Goal: Transaction & Acquisition: Purchase product/service

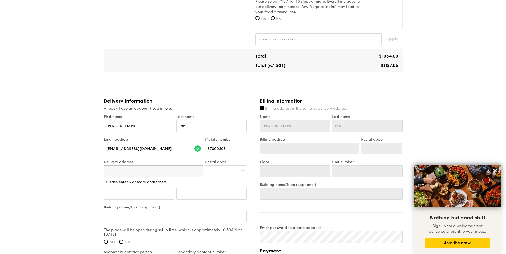
click at [141, 172] on input "search" at bounding box center [153, 172] width 99 height 12
drag, startPoint x: 183, startPoint y: 171, endPoint x: 200, endPoint y: 173, distance: 17.4
click at [200, 173] on input "[STREET_ADDRESS]" at bounding box center [153, 172] width 99 height 12
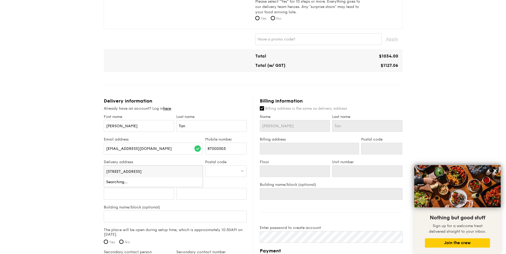
type input "[STREET_ADDRESS]"
click at [218, 173] on div at bounding box center [225, 172] width 41 height 12
click at [209, 170] on input "038989" at bounding box center [225, 172] width 41 height 12
type input "038989"
click at [220, 185] on div "[STREET_ADDRESS]" at bounding box center [220, 182] width 27 height 5
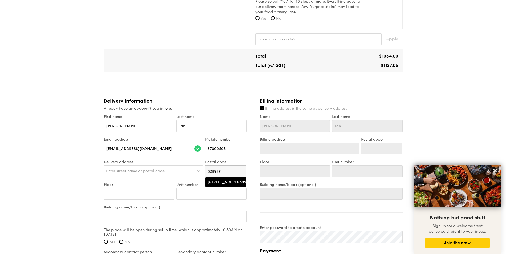
type input "[STREET_ADDRESS]"
type input "038989"
click at [148, 194] on input "Floor" at bounding box center [139, 194] width 70 height 12
type input "0"
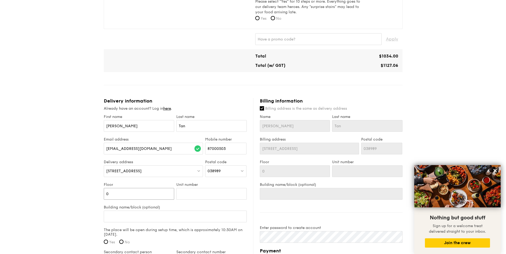
type input "09"
type input "09-"
type input "09-0"
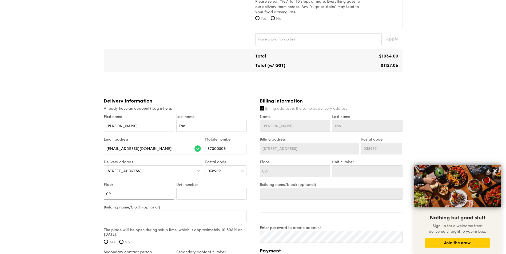
type input "09-0"
type input "09-01"
type input "09-0"
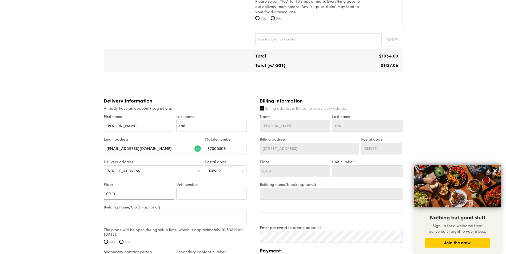
type input "09-"
type input "09"
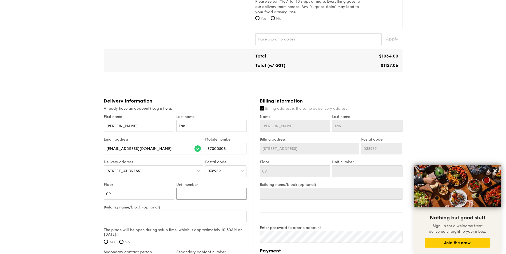
click at [198, 195] on input "Unit number" at bounding box center [211, 194] width 70 height 12
type input "0"
type input "01"
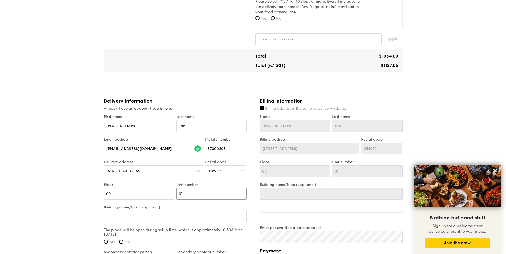
type input "01"
click at [142, 218] on input "Building name/block (optional)" at bounding box center [175, 217] width 143 height 12
type input "S"
type input "Su"
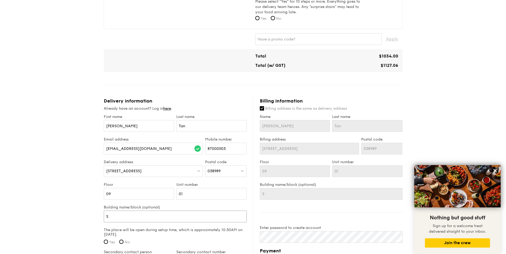
type input "Su"
type input "Sun"
type input "Sunt"
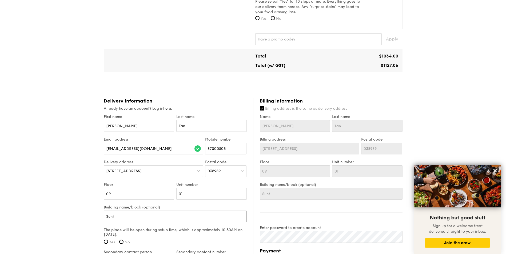
type input "Sunte"
type input "Suntec"
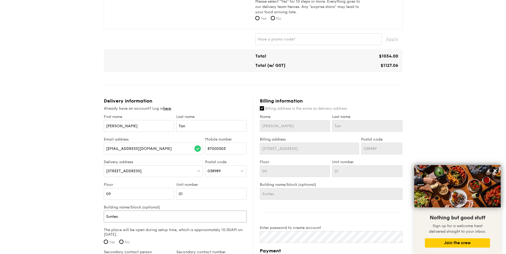
type input "Suntec"
type input "Suntec T"
type input "Suntec To"
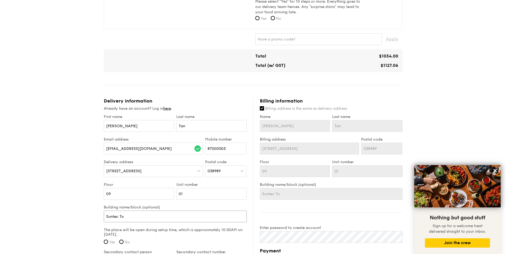
type input "Suntec Toe"
type input "Suntec Toer"
type input "Suntec Toe"
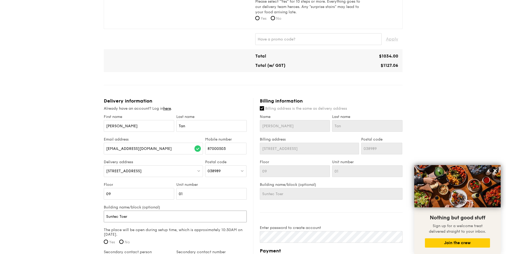
type input "Suntec Toe"
type input "Suntec To"
type input "Suntec T"
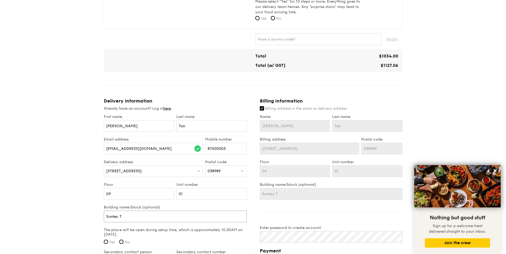
type input "Suntec Tw"
type input "Suntec Twe"
type input "Suntec Tw"
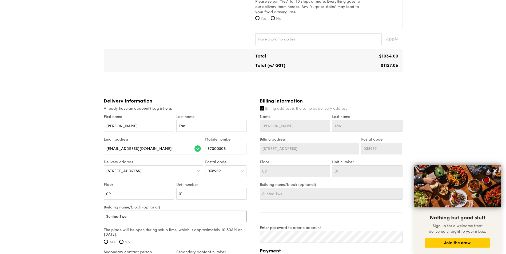
type input "Suntec Tw"
type input "Suntec T"
type input "Suntec To"
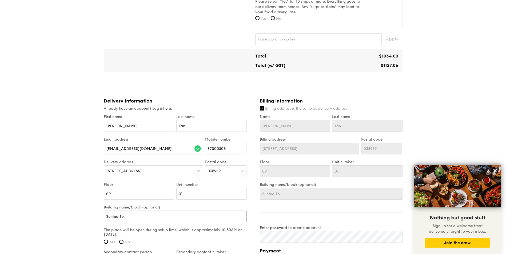
type input "Suntec Tow"
type input "Suntec [PERSON_NAME]"
type input "[GEOGRAPHIC_DATA]"
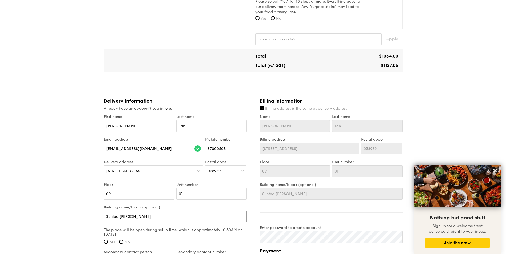
type input "[GEOGRAPHIC_DATA]"
type input "[GEOGRAPHIC_DATA] 2"
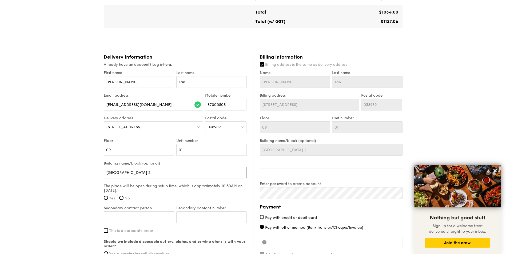
scroll to position [293, 0]
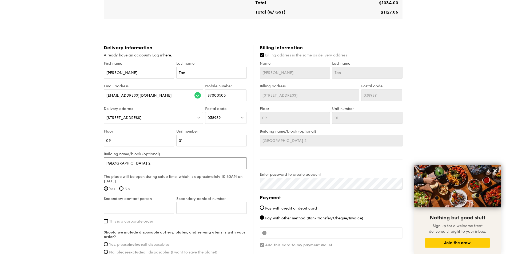
type input "[GEOGRAPHIC_DATA] 2"
click at [106, 189] on input "Yes" at bounding box center [106, 189] width 4 height 4
radio input "true"
click at [142, 205] on input "Secondary contact person" at bounding box center [139, 208] width 70 height 12
type input "[PERSON_NAME] [PERSON_NAME]"
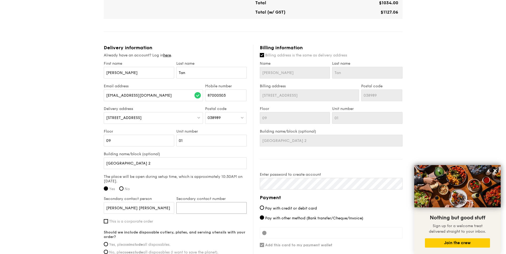
type input "87000503"
click at [221, 94] on input "87000503" at bounding box center [225, 96] width 41 height 12
drag, startPoint x: 230, startPoint y: 95, endPoint x: 173, endPoint y: 101, distance: 57.8
click at [175, 101] on div "Email address [EMAIL_ADDRESS][DOMAIN_NAME] Mobile number 87000503" at bounding box center [175, 95] width 145 height 23
paste input "6597819269"
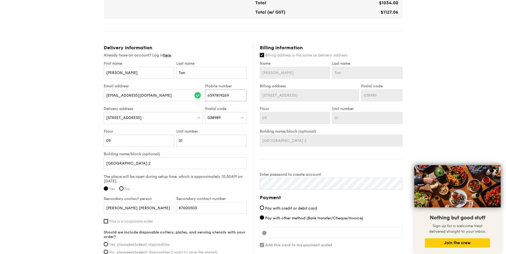
drag, startPoint x: 215, startPoint y: 95, endPoint x: 202, endPoint y: 96, distance: 12.3
click at [202, 96] on div "Email address [EMAIL_ADDRESS][DOMAIN_NAME] Mobile number 6597819269" at bounding box center [175, 95] width 145 height 23
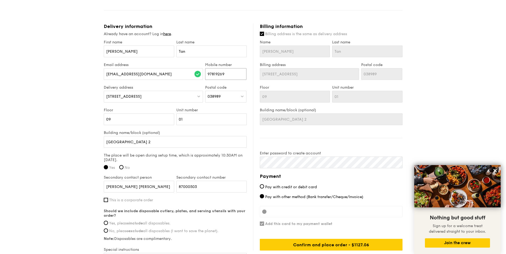
scroll to position [347, 0]
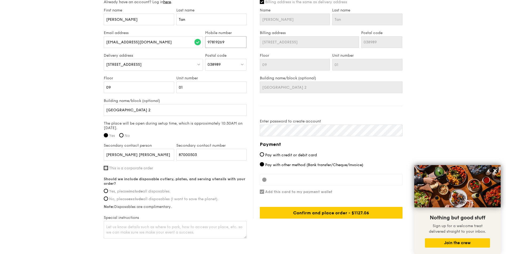
type input "97819269"
click at [107, 168] on input "This is a corporate order" at bounding box center [106, 168] width 4 height 4
checkbox input "true"
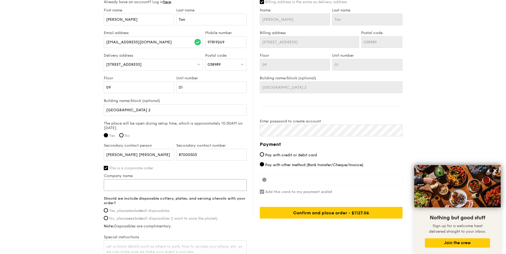
click at [124, 188] on input "Company name" at bounding box center [175, 185] width 143 height 12
type input "[DOMAIN_NAME] Products"
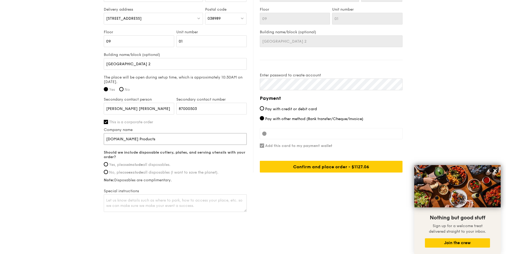
scroll to position [394, 0]
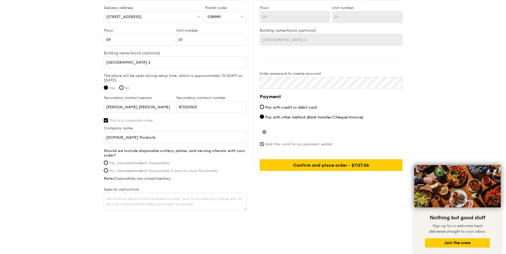
click at [140, 163] on strong "include" at bounding box center [136, 163] width 14 height 5
click at [108, 163] on input "Yes, please include all disposables." at bounding box center [106, 163] width 4 height 4
radio input "true"
click at [208, 198] on textarea at bounding box center [175, 202] width 143 height 18
click at [131, 202] on textarea at bounding box center [175, 202] width 143 height 18
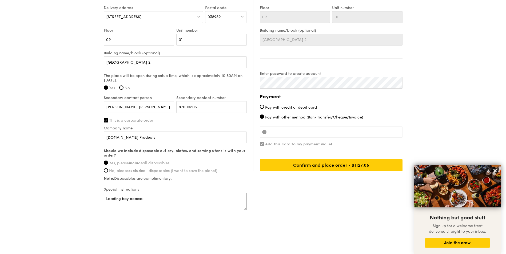
paste textarea "go to B2 tower 4 security pass counter to change contractor pass to get access …"
click at [183, 210] on textarea "Loading bay access: go to B2 tower 4 security pass counter to change contractor…" at bounding box center [175, 202] width 143 height 18
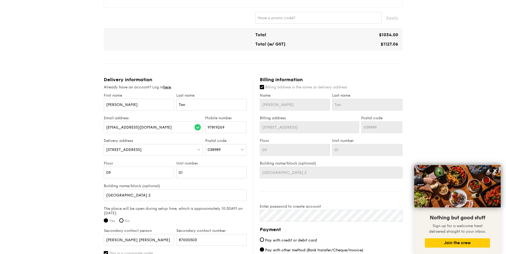
scroll to position [261, 0]
type textarea "Loading bay access: go to B2 tower 4 security pass counter to change contractor…"
click at [284, 106] on input "[PERSON_NAME]" at bounding box center [295, 105] width 70 height 12
click at [263, 90] on label "Billing address is the same as delivery address" at bounding box center [331, 87] width 143 height 5
click at [263, 90] on input "Billing address is the same as delivery address" at bounding box center [262, 87] width 4 height 4
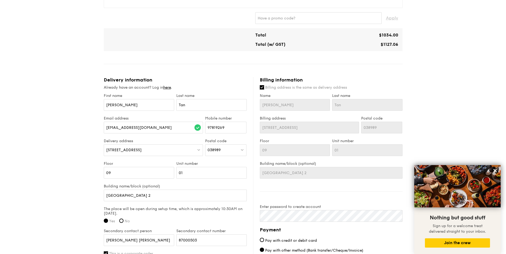
checkbox input "false"
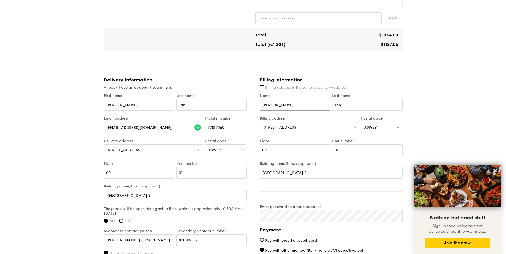
drag, startPoint x: 297, startPoint y: 107, endPoint x: 264, endPoint y: 107, distance: 32.8
click at [264, 107] on input "[PERSON_NAME]" at bounding box center [295, 105] width 70 height 12
click at [290, 105] on input "[PERSON_NAME]" at bounding box center [295, 105] width 70 height 12
drag, startPoint x: 290, startPoint y: 105, endPoint x: 250, endPoint y: 105, distance: 39.5
click at [250, 105] on div "Delivery information Already have an account? Log in here . First name [PERSON_…" at bounding box center [253, 211] width 299 height 268
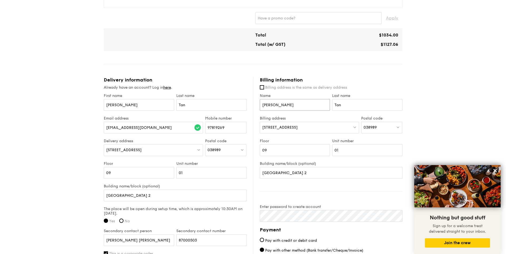
type input "L"
type input "[PERSON_NAME]"
drag, startPoint x: 350, startPoint y: 103, endPoint x: 318, endPoint y: 105, distance: 31.5
click at [318, 105] on div "Name [PERSON_NAME] Last name [PERSON_NAME]" at bounding box center [331, 105] width 145 height 23
type input "Loh"
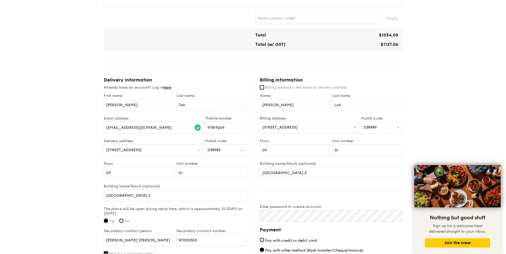
drag, startPoint x: 310, startPoint y: 126, endPoint x: 303, endPoint y: 126, distance: 6.1
click at [303, 126] on div "[STREET_ADDRESS]" at bounding box center [309, 128] width 99 height 12
type input "18 tradehub21"
drag, startPoint x: 297, startPoint y: 128, endPoint x: 254, endPoint y: 127, distance: 43.5
click at [254, 127] on div "Billing information Billing address is the same as delivery address Name [PERSO…" at bounding box center [327, 190] width 149 height 227
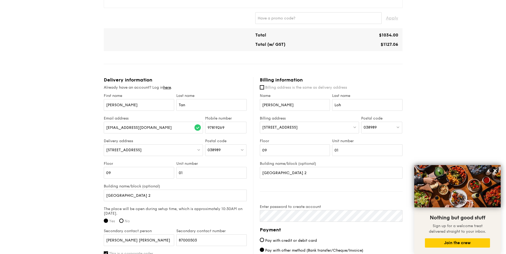
click at [358, 127] on div "[STREET_ADDRESS]" at bounding box center [309, 128] width 99 height 12
drag, startPoint x: 307, startPoint y: 128, endPoint x: 263, endPoint y: 127, distance: 44.8
click at [263, 127] on input "18 tradehub21" at bounding box center [309, 128] width 99 height 12
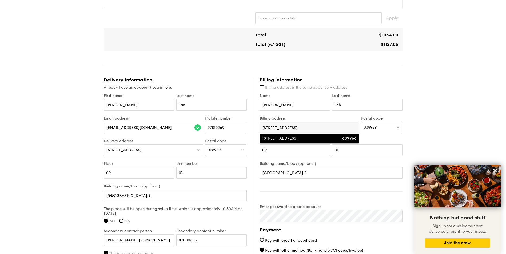
type input "[STREET_ADDRESS]"
click at [350, 139] on strong "609966" at bounding box center [349, 138] width 14 height 5
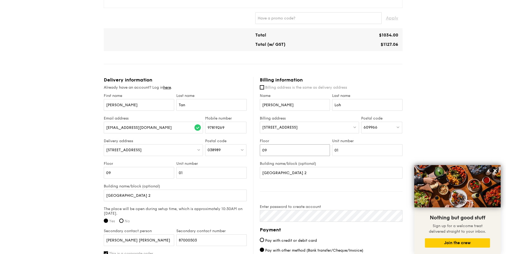
click at [302, 152] on input "09" at bounding box center [295, 151] width 70 height 12
type input "06"
drag, startPoint x: 358, startPoint y: 152, endPoint x: 301, endPoint y: 153, distance: 57.6
click at [301, 153] on div "Floor 06 Unit number 01" at bounding box center [331, 150] width 145 height 23
type input "111"
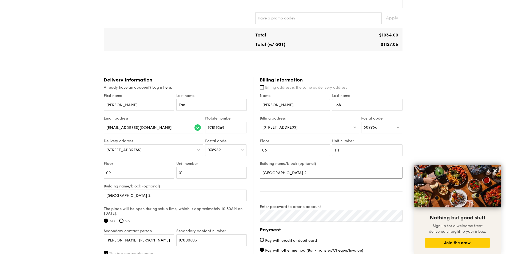
drag, startPoint x: 299, startPoint y: 174, endPoint x: 247, endPoint y: 175, distance: 52.3
click at [247, 175] on div "Delivery information Already have an account? Log in here . First name [PERSON_…" at bounding box center [253, 211] width 299 height 268
drag, startPoint x: 267, startPoint y: 174, endPoint x: 257, endPoint y: 175, distance: 9.5
click at [257, 175] on div "Billing information Billing address is the same as delivery address Name [PERSO…" at bounding box center [327, 190] width 149 height 227
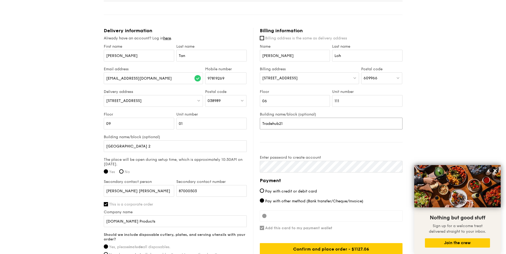
scroll to position [341, 0]
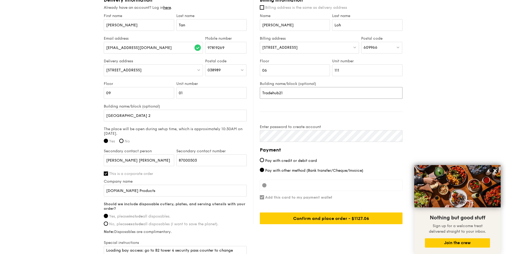
type input "Tradehub21"
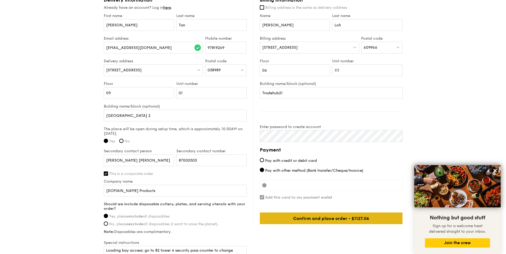
click at [326, 220] on div "Confirm and place order - $1127.06" at bounding box center [331, 219] width 143 height 12
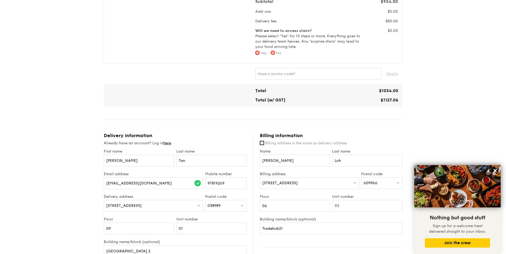
scroll to position [123, 0]
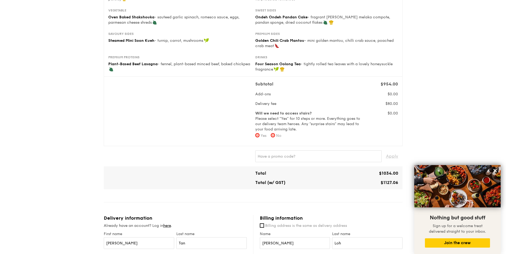
click at [280, 135] on span "No" at bounding box center [278, 136] width 5 height 5
click at [275, 135] on input "No" at bounding box center [273, 135] width 4 height 4
radio input "true"
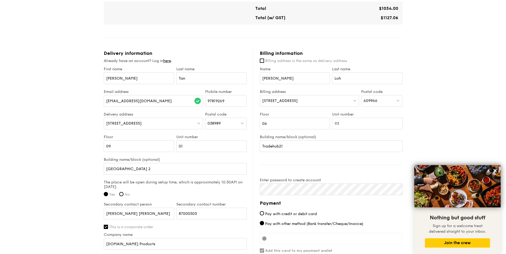
scroll to position [394, 0]
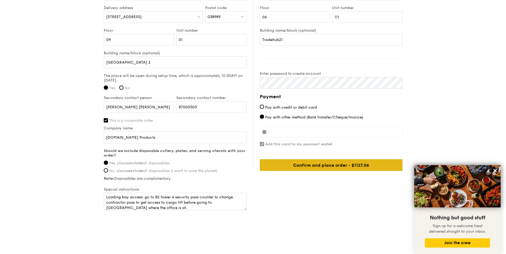
click at [339, 164] on div "Confirm and place order - $1127.06" at bounding box center [331, 165] width 143 height 12
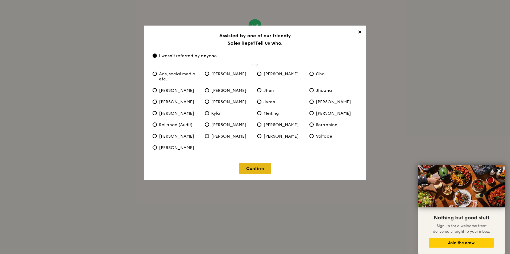
click at [251, 171] on link "Confirm" at bounding box center [255, 168] width 32 height 11
